Goal: Transaction & Acquisition: Download file/media

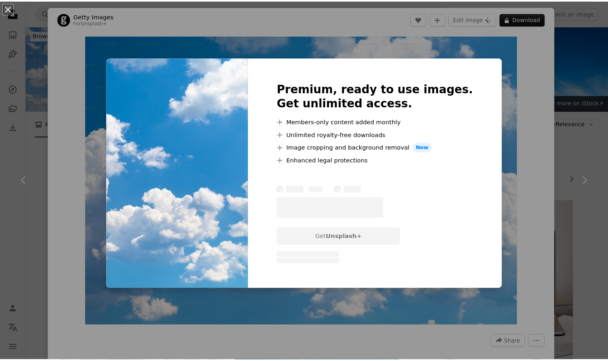
scroll to position [5444, 0]
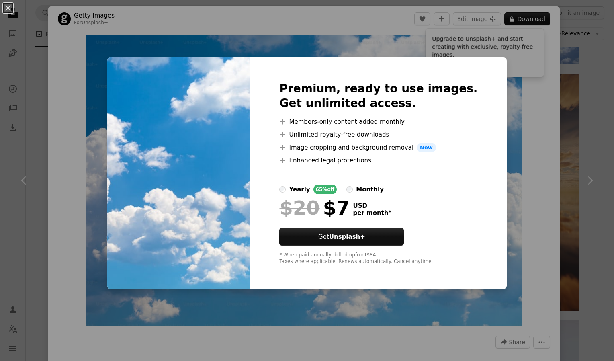
click at [564, 71] on div "An X shape Premium, ready to use images. Get unlimited access. A plus sign Memb…" at bounding box center [307, 180] width 614 height 361
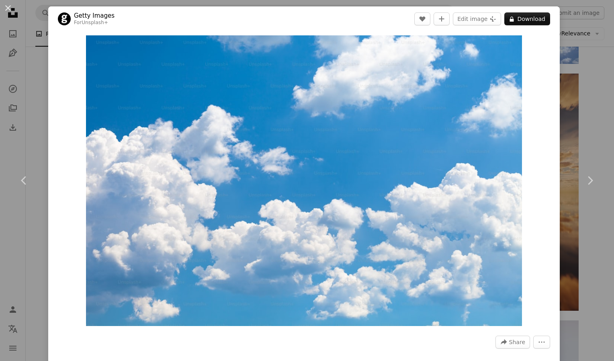
click at [573, 83] on div "An X shape Chevron left Chevron right Getty Images For Unsplash+ A heart A plus…" at bounding box center [307, 180] width 614 height 361
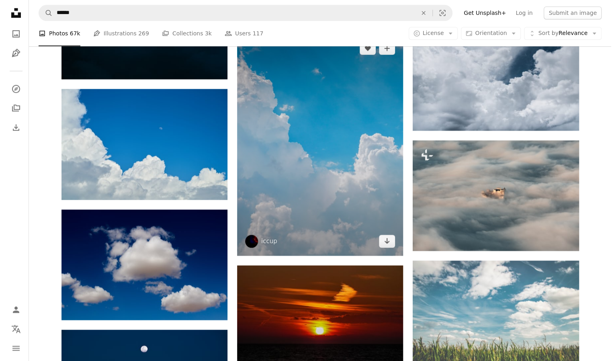
scroll to position [5967, 0]
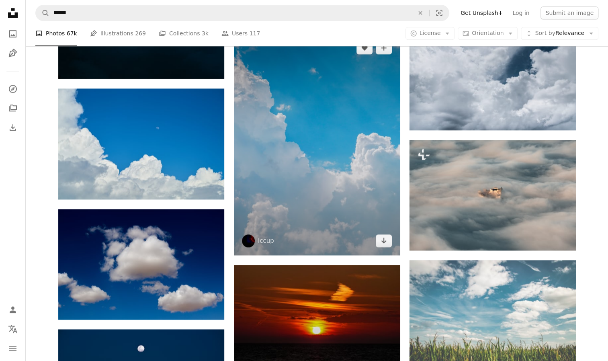
click at [376, 198] on img at bounding box center [317, 143] width 166 height 221
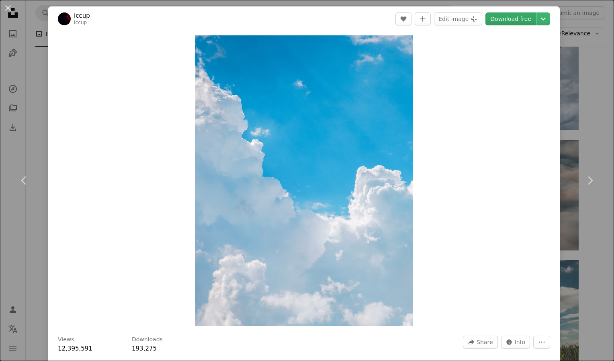
click at [506, 19] on link "Download free" at bounding box center [510, 18] width 51 height 13
